Goal: Navigation & Orientation: Find specific page/section

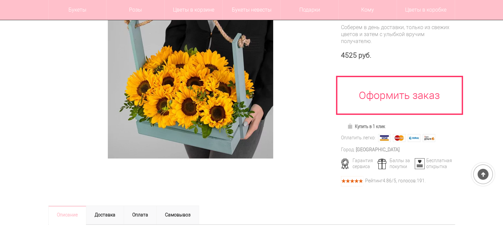
scroll to position [105, 0]
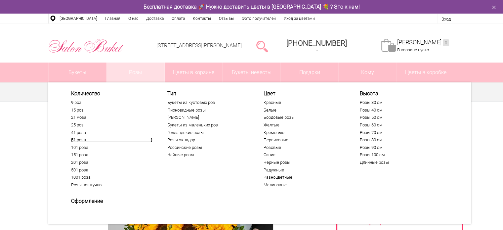
click at [81, 140] on link "51 роза" at bounding box center [111, 139] width 81 height 5
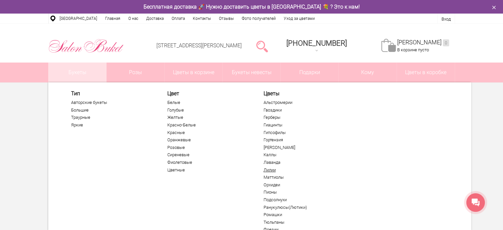
scroll to position [35, 0]
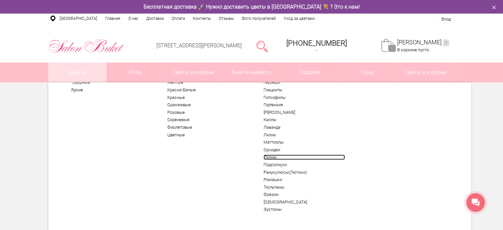
click at [270, 157] on link "Пионы" at bounding box center [304, 157] width 81 height 5
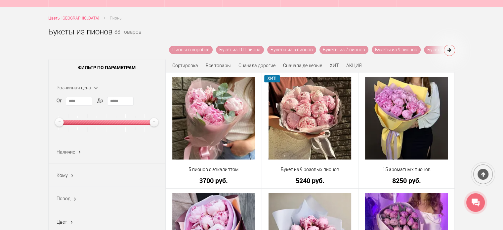
scroll to position [55, 0]
